Goal: Check status: Check status

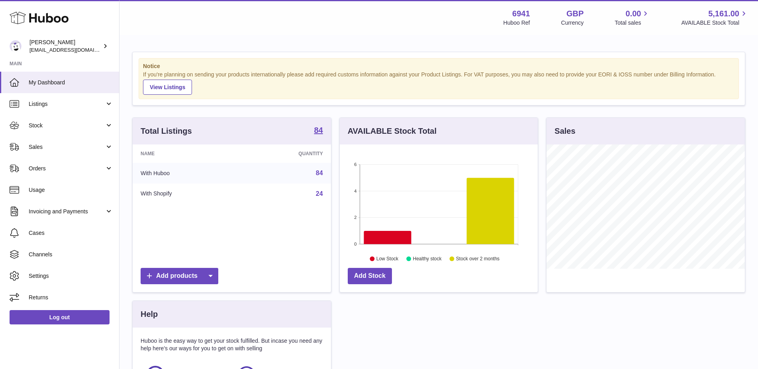
scroll to position [124, 198]
click at [64, 148] on span "Sales" at bounding box center [67, 147] width 76 height 8
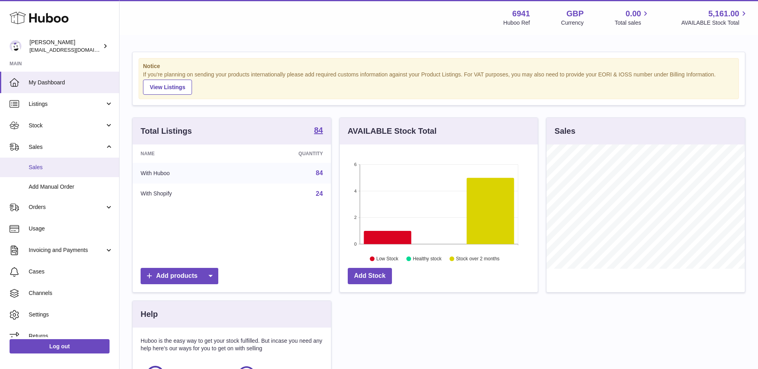
click at [58, 166] on span "Sales" at bounding box center [71, 168] width 84 height 8
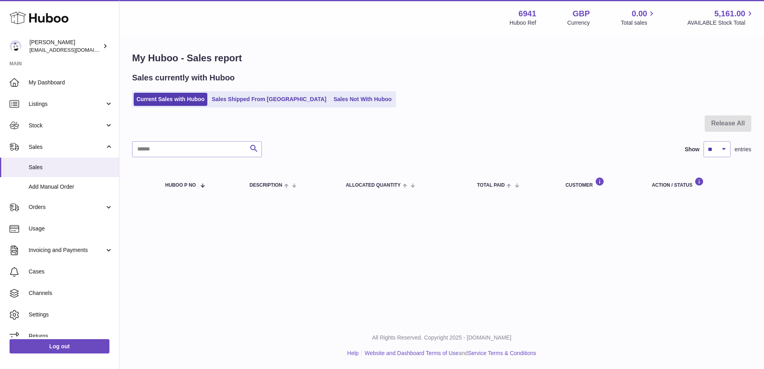
click at [238, 92] on ul "Current Sales with Huboo Sales Shipped From [GEOGRAPHIC_DATA] Sales Not With Hu…" at bounding box center [264, 99] width 264 height 16
click at [238, 94] on link "Sales Shipped From [GEOGRAPHIC_DATA]" at bounding box center [269, 99] width 120 height 13
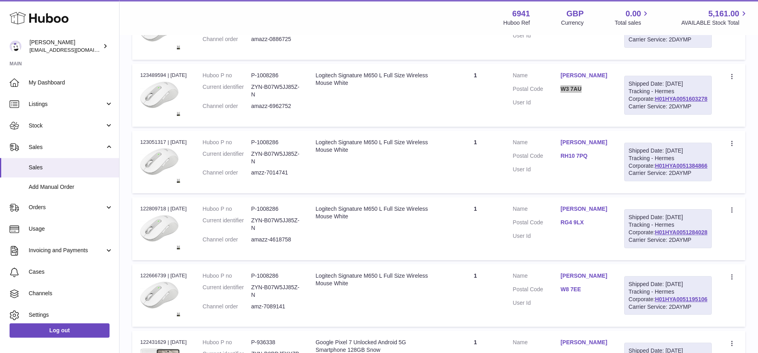
scroll to position [150, 0]
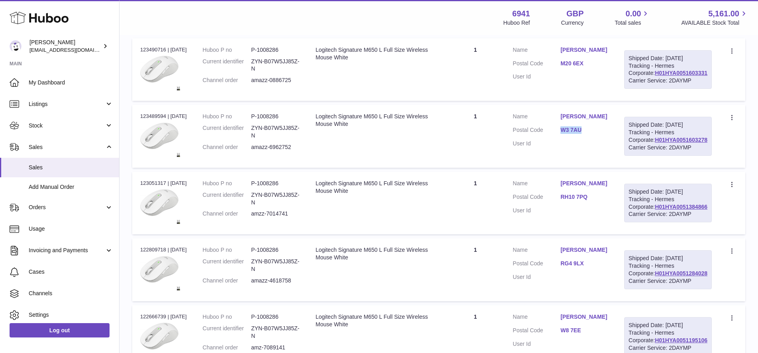
drag, startPoint x: 706, startPoint y: 175, endPoint x: 653, endPoint y: 180, distance: 53.2
click at [653, 156] on div "Shipped Date: 26th Aug 2025 Tracking - Hermes Corporate: H01HYA0051603278 Carri…" at bounding box center [668, 136] width 88 height 39
drag, startPoint x: 690, startPoint y: 177, endPoint x: 697, endPoint y: 178, distance: 6.5
copy link "H01HYA0051603278"
click at [693, 156] on div "Shipped Date: 26th Aug 2025 Tracking - Hermes Corporate: H01HYA0051603278 Carri…" at bounding box center [668, 136] width 88 height 39
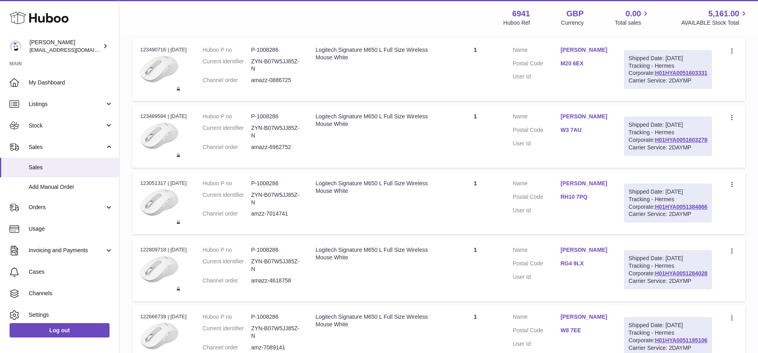
click at [693, 156] on div "Shipped Date: 26th Aug 2025 Tracking - Hermes Corporate: H01HYA0051603278 Carri…" at bounding box center [668, 136] width 88 height 39
copy div "Hermes"
click at [662, 151] on div "Carrier Service: 2DAYMP" at bounding box center [667, 148] width 79 height 8
copy div "2DAYMP"
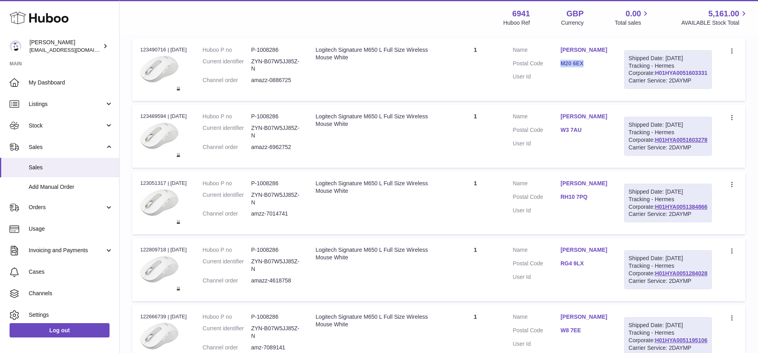
drag, startPoint x: 707, startPoint y: 87, endPoint x: 654, endPoint y: 89, distance: 53.8
click at [654, 89] on div "Shipped Date: 26th Aug 2025 Tracking - Hermes Corporate: H01HYA0051603331 Carri…" at bounding box center [668, 69] width 88 height 39
copy link "H01HYA0051603331"
click at [662, 84] on div "Carrier Service: 2DAYMP" at bounding box center [667, 81] width 79 height 8
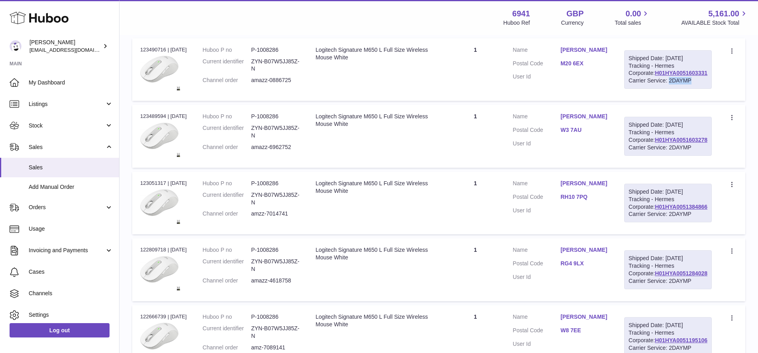
copy div "2DAYMP"
